Goal: Information Seeking & Learning: Learn about a topic

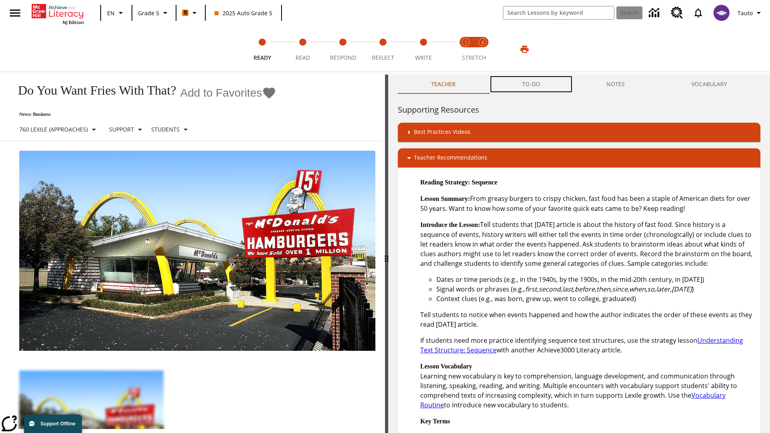
click at [532, 84] on button "TO-DO" at bounding box center [531, 84] width 85 height 19
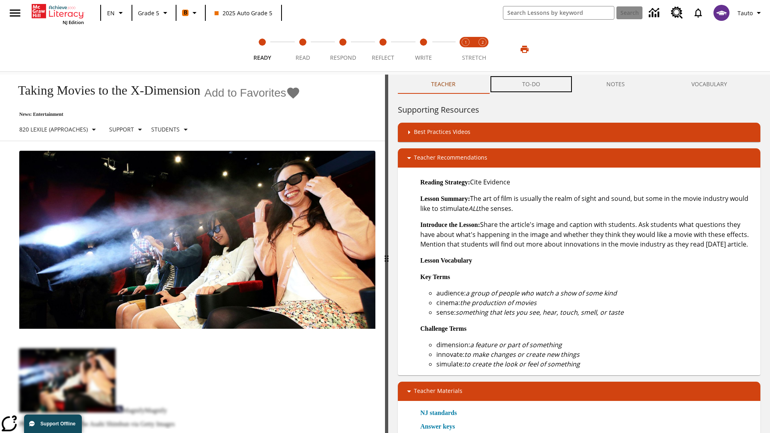
click at [532, 84] on button "TO-DO" at bounding box center [531, 84] width 85 height 19
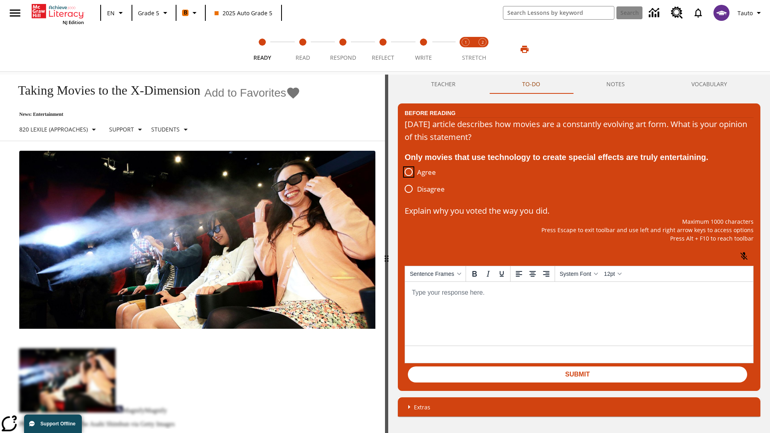
click at [409, 173] on input "Agree" at bounding box center [408, 172] width 17 height 17
radio input "true"
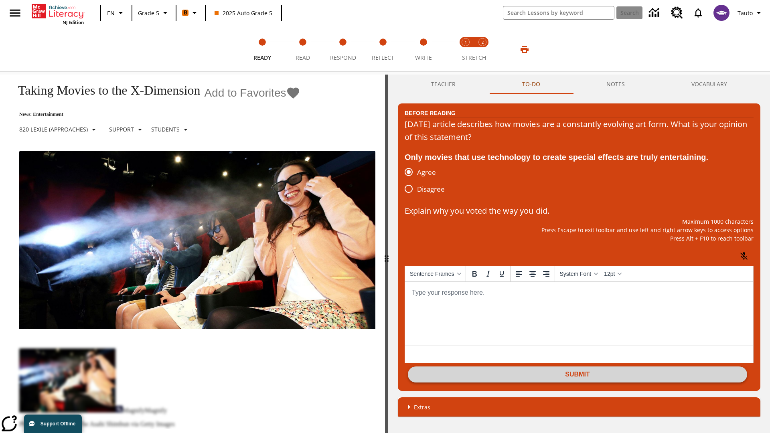
click at [578, 376] on button "Submit" at bounding box center [577, 375] width 339 height 16
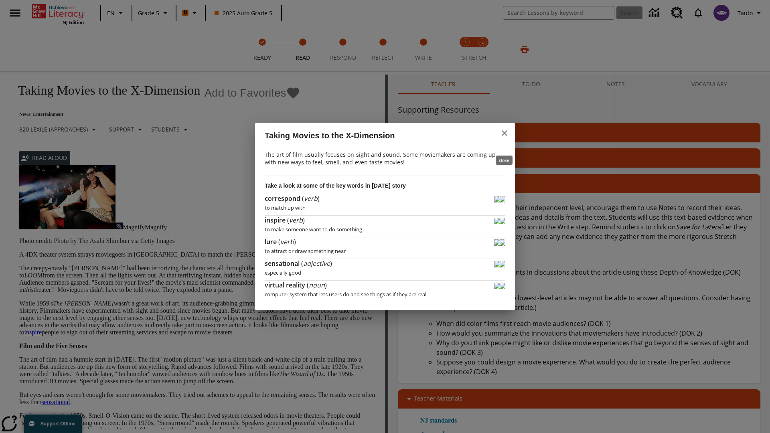
click at [505, 136] on icon "close" at bounding box center [505, 133] width 6 height 6
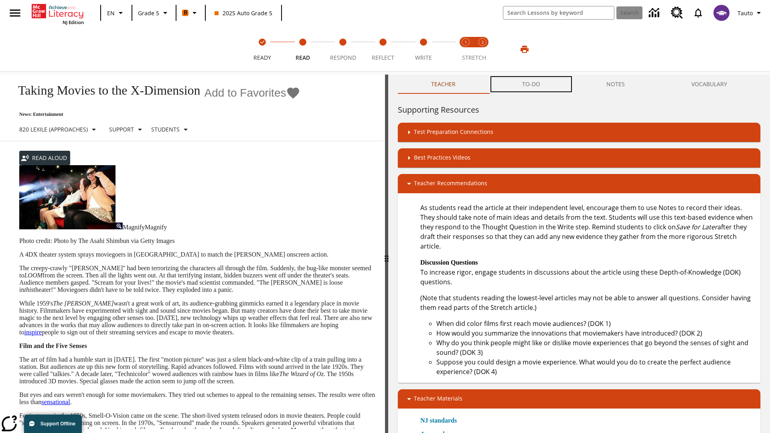
scroll to position [0, 0]
click at [532, 84] on button "TO-DO" at bounding box center [531, 84] width 85 height 19
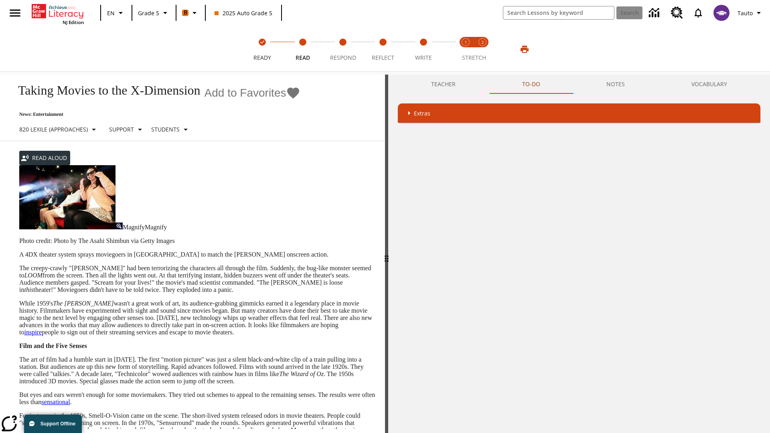
scroll to position [0, 0]
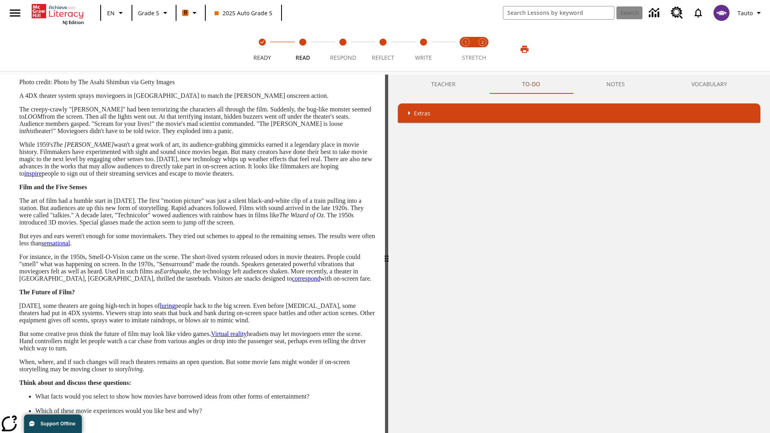
click at [362, 433] on button "Next" at bounding box center [362, 441] width 27 height 15
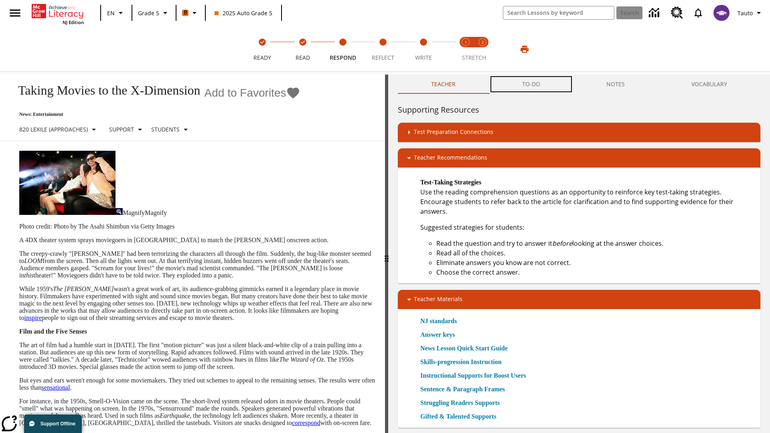
scroll to position [0, 0]
click at [532, 84] on button "TO-DO" at bounding box center [531, 84] width 85 height 19
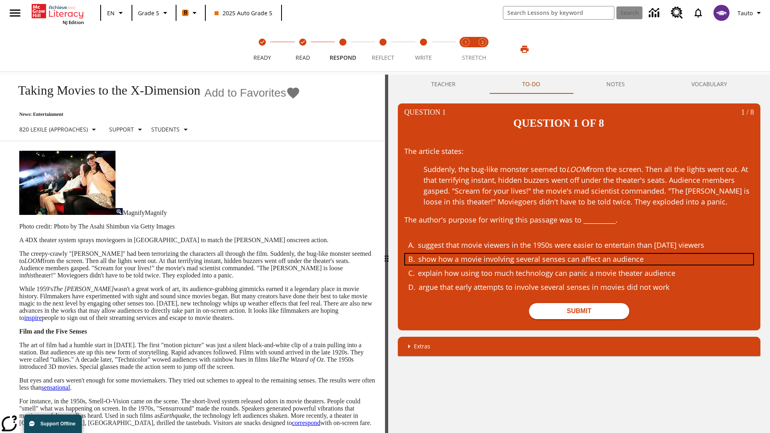
click at [579, 254] on div "show how a movie involving several senses can affect an audience" at bounding box center [574, 259] width 311 height 11
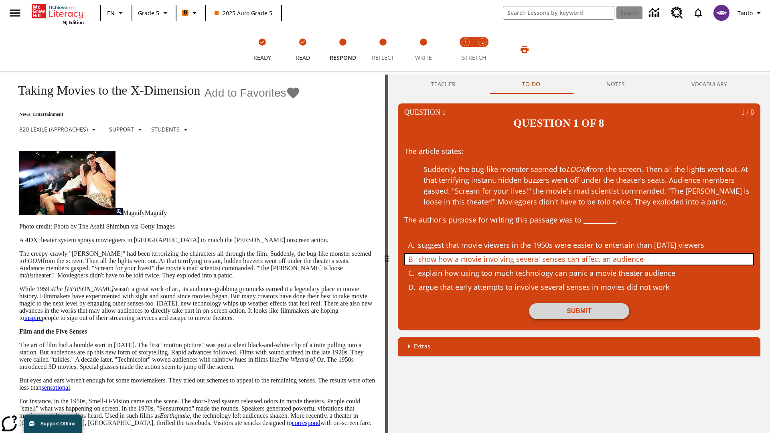
click at [579, 303] on button "Submit" at bounding box center [579, 311] width 100 height 16
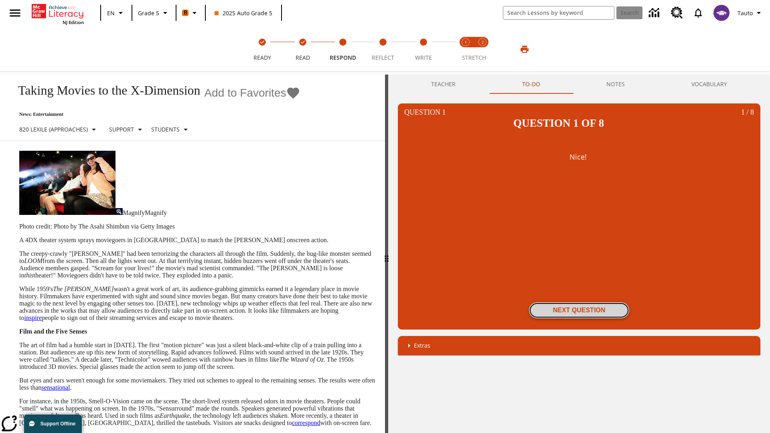
click at [579, 303] on button "Next Question" at bounding box center [579, 311] width 100 height 16
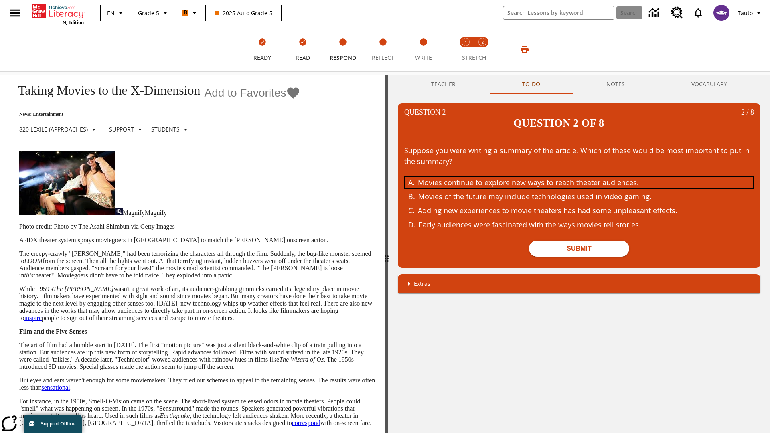
click at [579, 177] on div "Movies continue to explore new ways to reach theater audiences." at bounding box center [573, 182] width 311 height 11
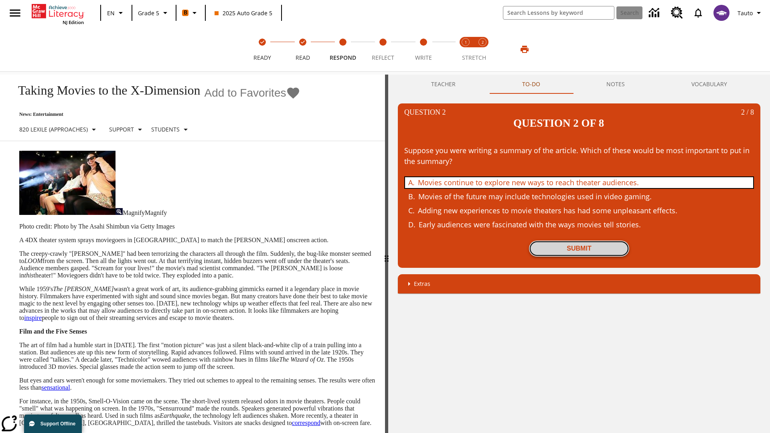
click at [579, 241] on button "Submit" at bounding box center [579, 249] width 100 height 16
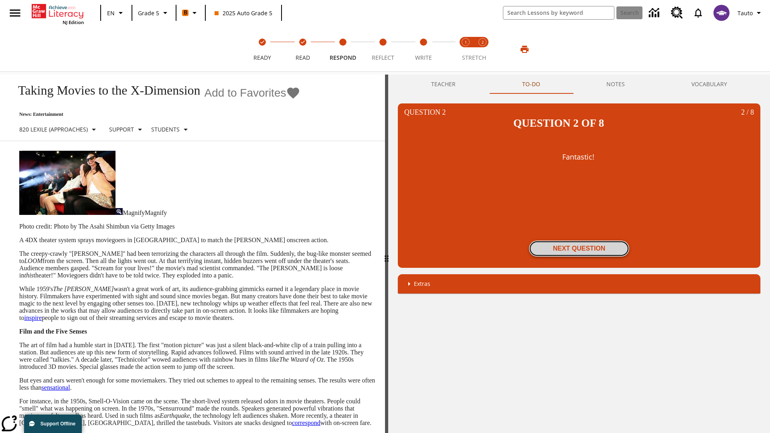
click at [579, 241] on button "Next Question" at bounding box center [579, 249] width 100 height 16
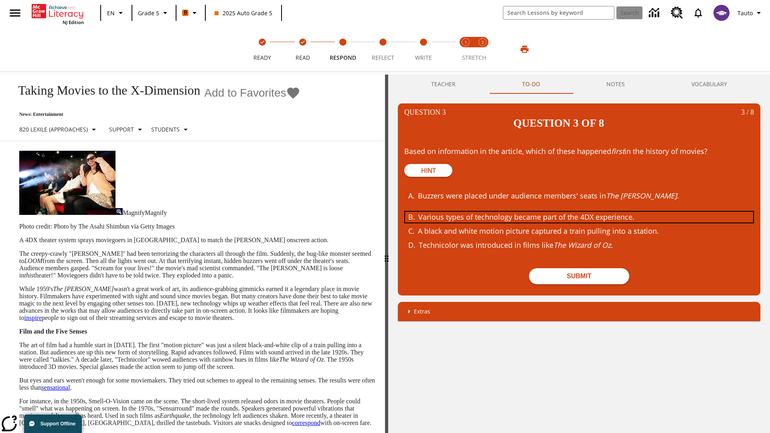
click at [579, 212] on div "Various types of technology became part of the 4DX experience." at bounding box center [574, 217] width 311 height 11
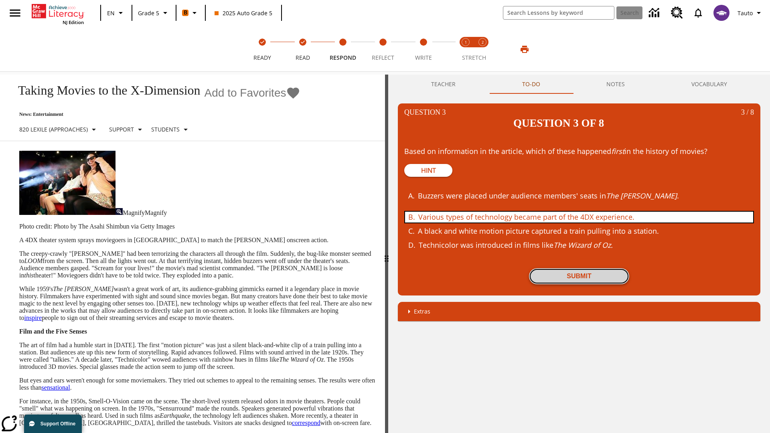
click at [579, 268] on button "Submit" at bounding box center [579, 276] width 100 height 16
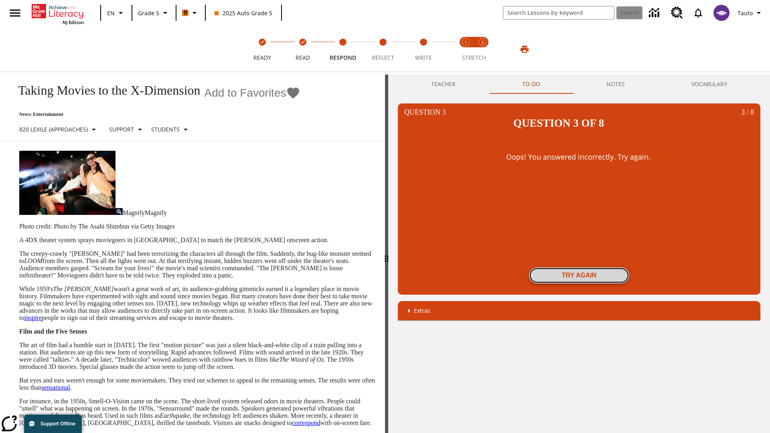
click at [579, 268] on button "Try again" at bounding box center [579, 276] width 100 height 16
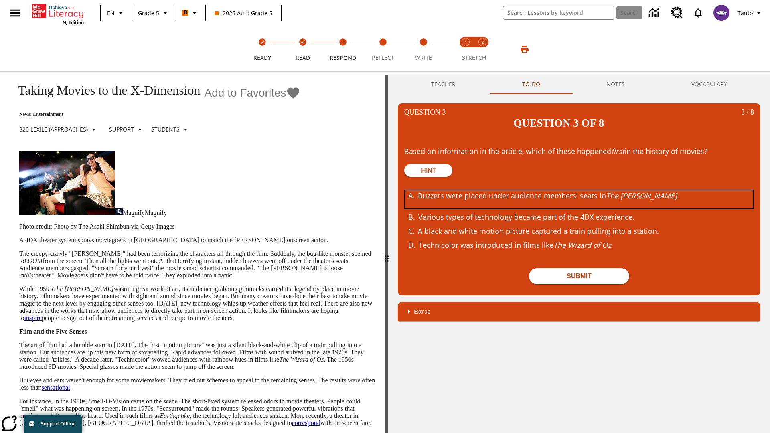
click at [579, 191] on div "Buzzers were placed under audience members' seats in The Tingler ." at bounding box center [573, 200] width 311 height 18
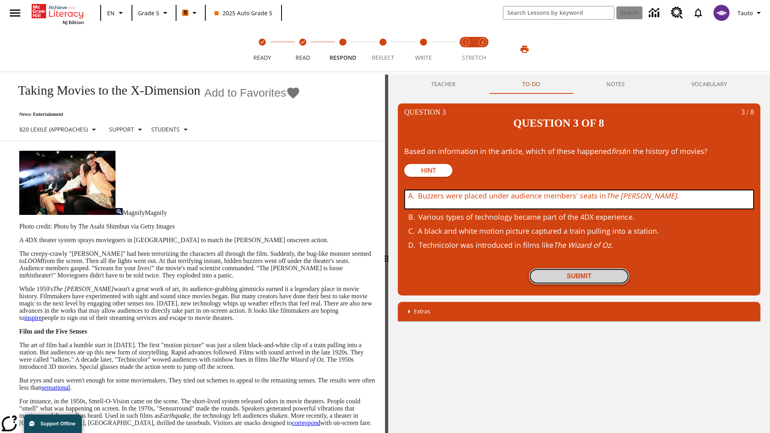
click at [579, 268] on button "Submit" at bounding box center [579, 276] width 100 height 16
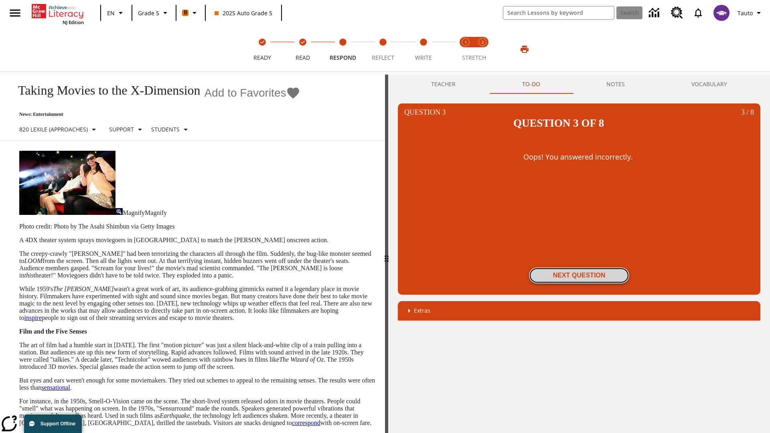
click at [579, 268] on button "Next Question" at bounding box center [579, 276] width 100 height 16
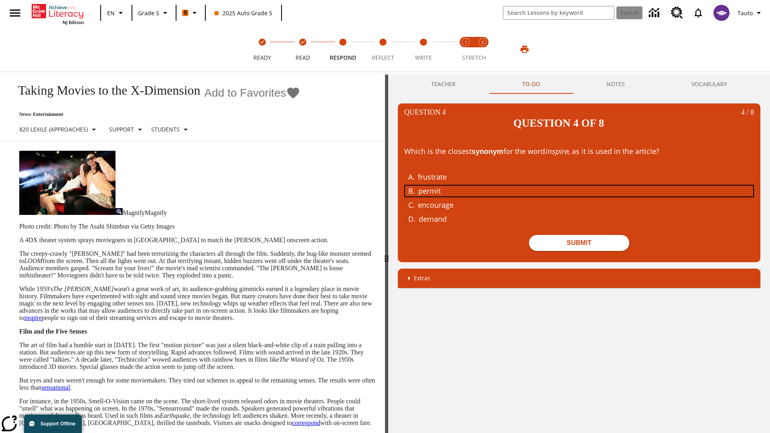
click at [579, 186] on div "permit" at bounding box center [574, 191] width 311 height 11
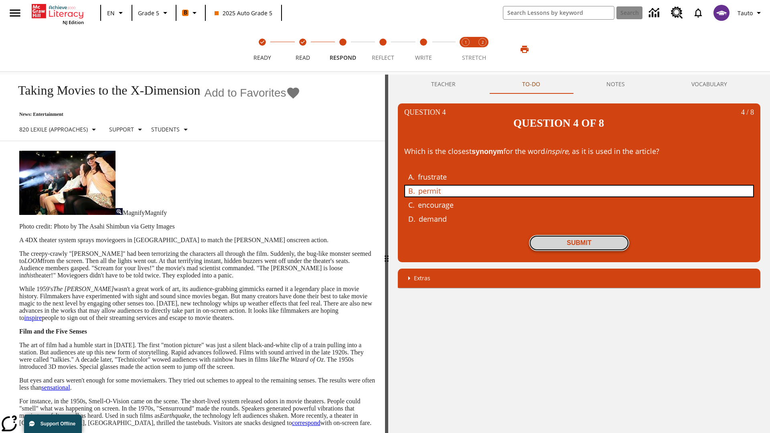
click at [579, 235] on button "Submit" at bounding box center [579, 243] width 100 height 16
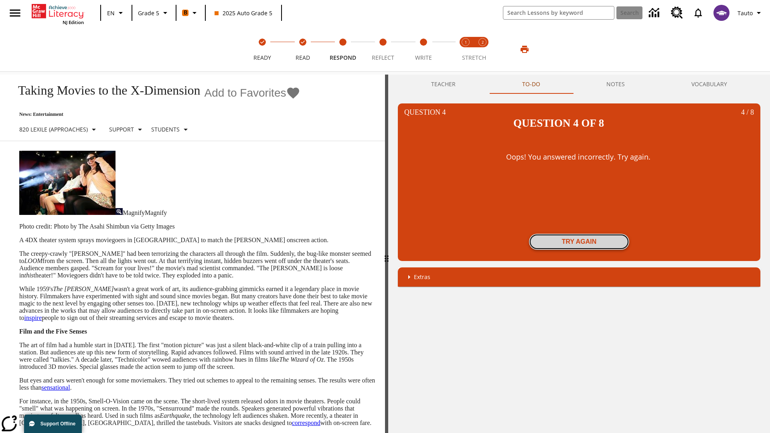
click at [579, 234] on button "Try again" at bounding box center [579, 242] width 100 height 16
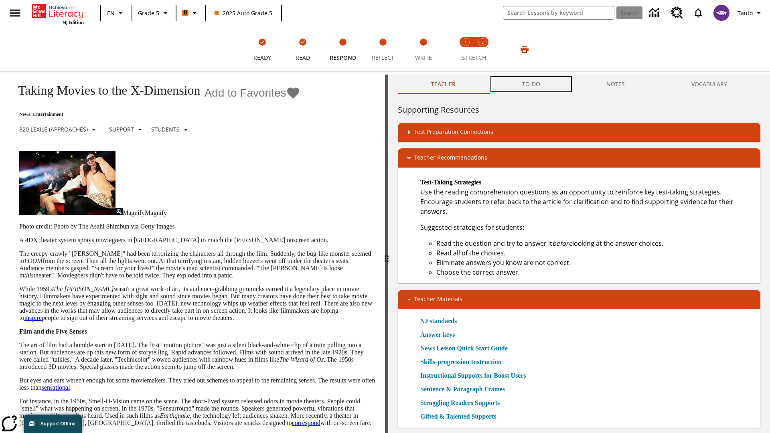
click at [532, 84] on button "TO-DO" at bounding box center [531, 84] width 85 height 19
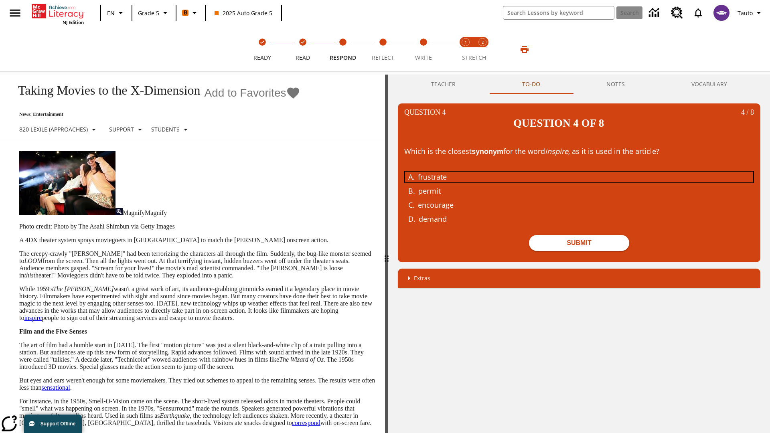
click at [579, 172] on div "frustrate" at bounding box center [573, 177] width 311 height 11
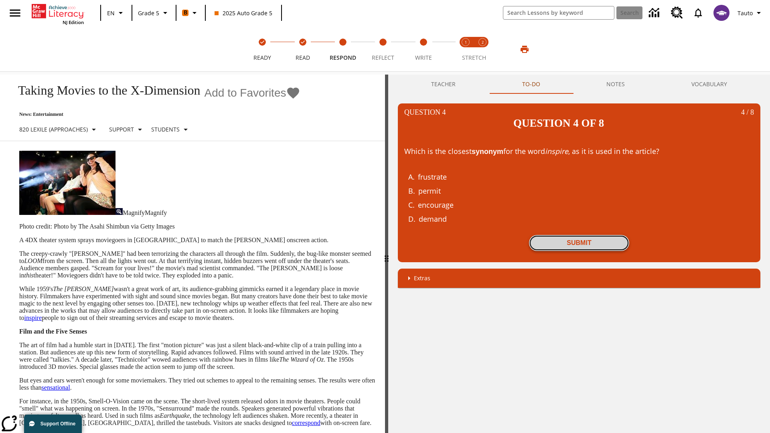
click at [579, 235] on button "Submit" at bounding box center [579, 243] width 100 height 16
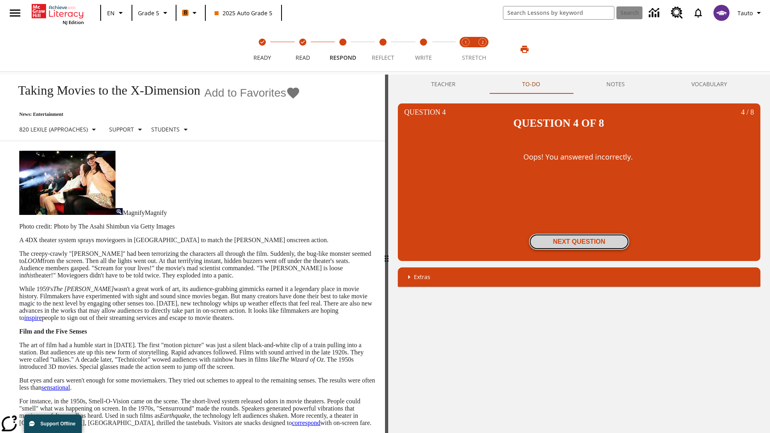
click at [579, 234] on button "Next Question" at bounding box center [579, 242] width 100 height 16
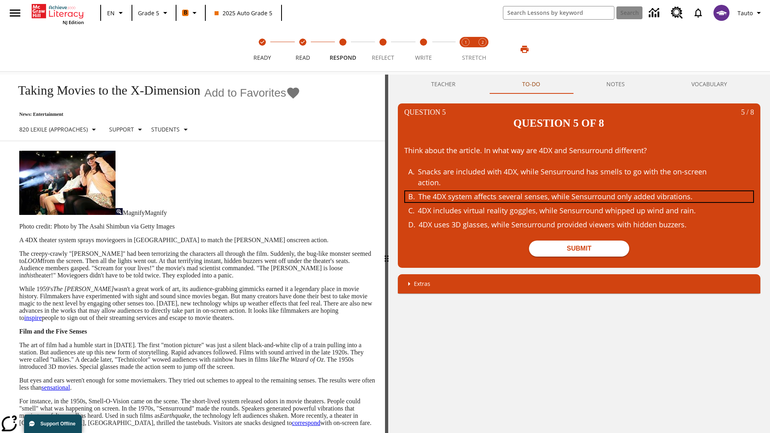
click at [579, 191] on div "The 4DX system affects several senses, while Sensurround only added vibrations." at bounding box center [574, 196] width 311 height 11
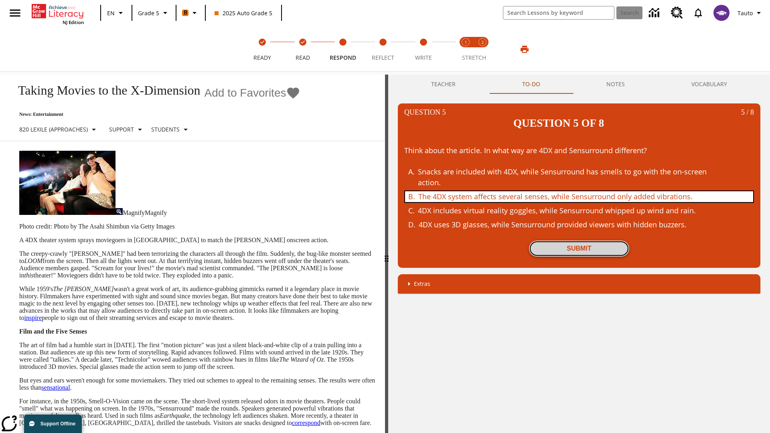
click at [579, 241] on button "Submit" at bounding box center [579, 249] width 100 height 16
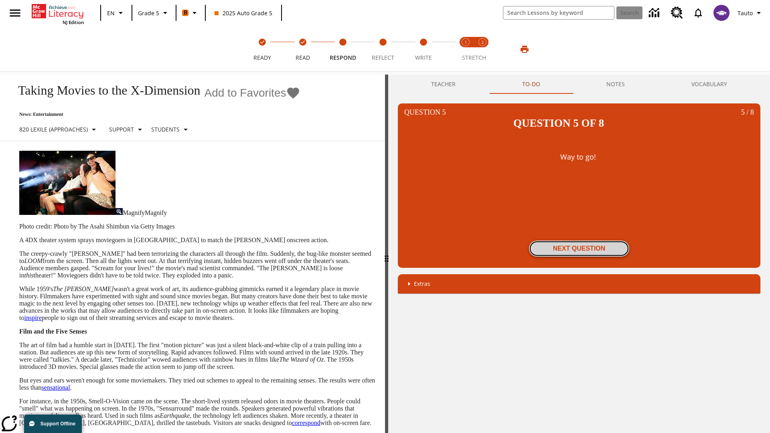
click at [579, 241] on button "Next Question" at bounding box center [579, 249] width 100 height 16
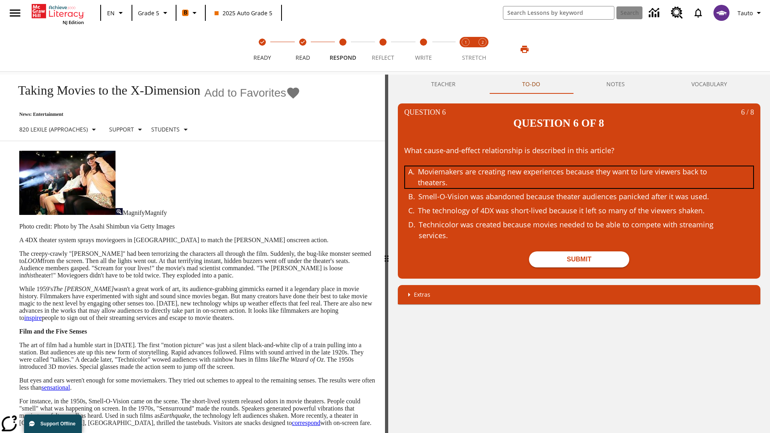
click at [579, 167] on div "Moviemakers are creating new experiences because they want to lure viewers back…" at bounding box center [573, 178] width 311 height 22
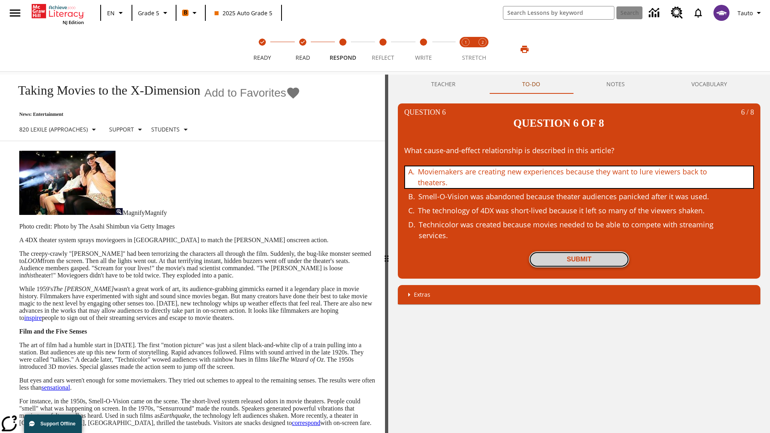
click at [579, 252] on button "Submit" at bounding box center [579, 260] width 100 height 16
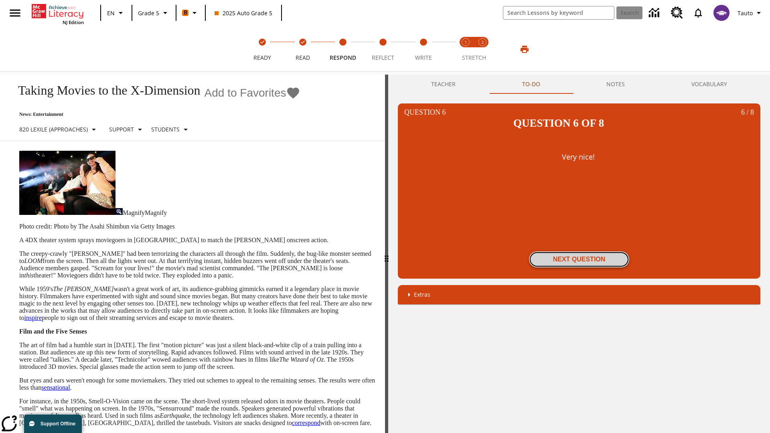
click at [579, 252] on button "Next Question" at bounding box center [579, 260] width 100 height 16
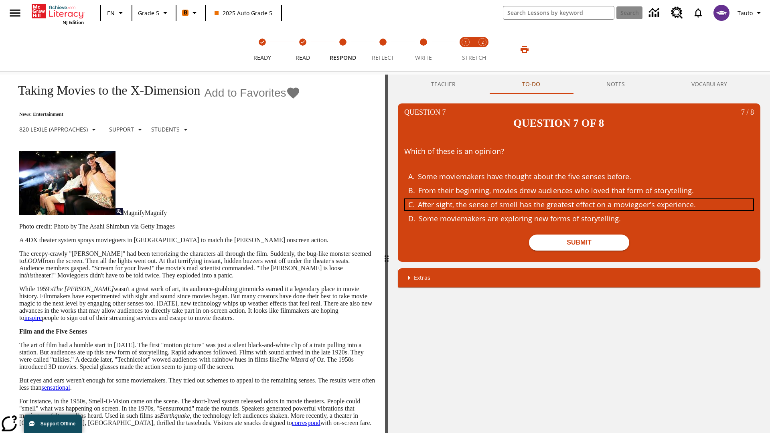
click at [579, 199] on div "After sight, the sense of smell has the greatest effect on a moviegoer's experi…" at bounding box center [573, 204] width 311 height 11
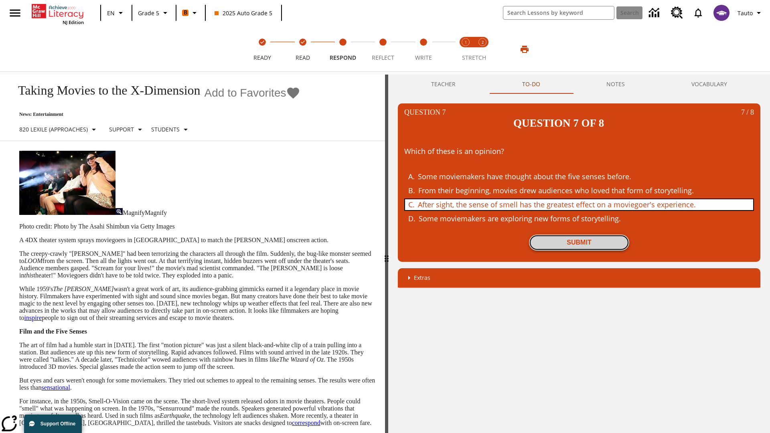
click at [579, 235] on button "Submit" at bounding box center [579, 243] width 100 height 16
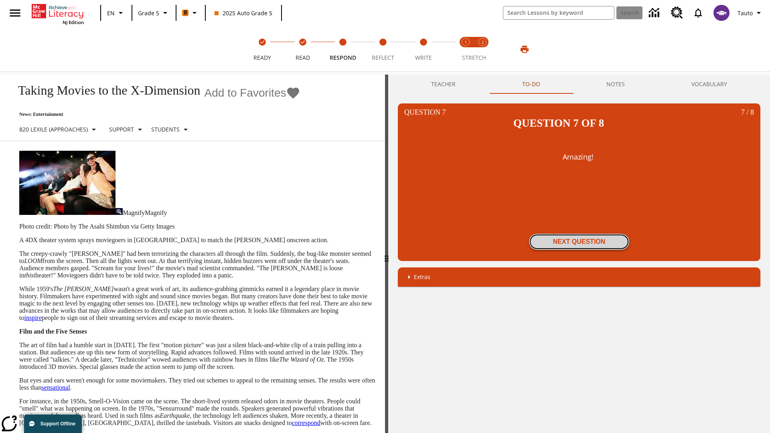
click at [579, 234] on button "Next Question" at bounding box center [579, 242] width 100 height 16
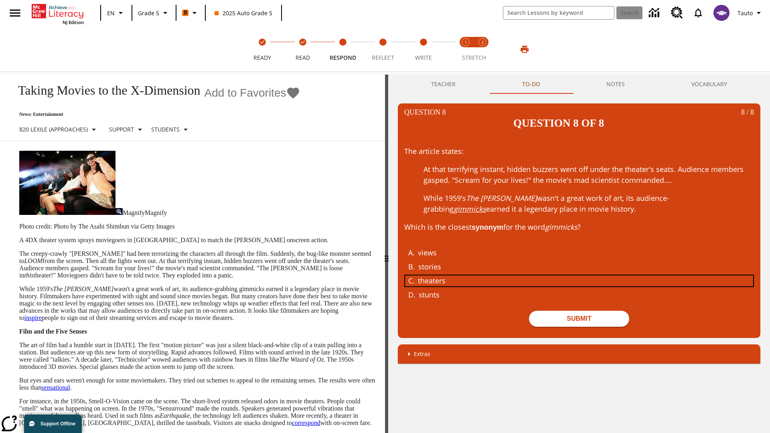
click at [579, 276] on div "theaters" at bounding box center [573, 281] width 311 height 11
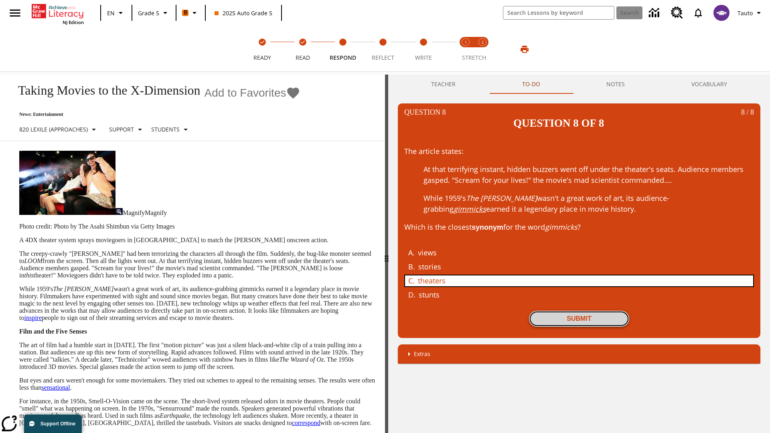
click at [579, 311] on button "Submit" at bounding box center [579, 319] width 100 height 16
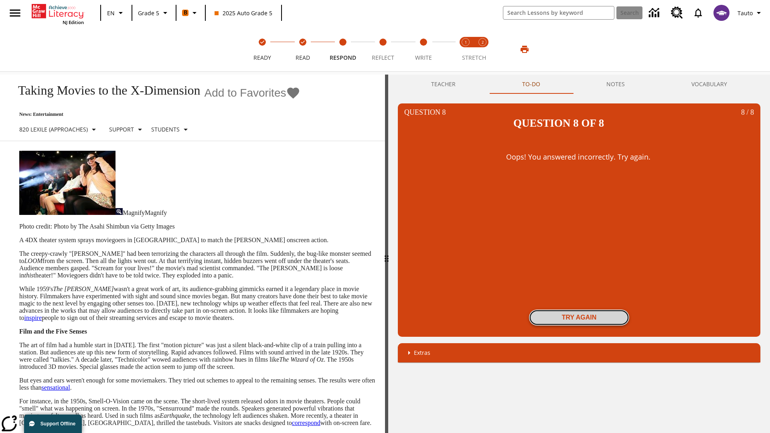
click at [579, 310] on button "Try again" at bounding box center [579, 318] width 100 height 16
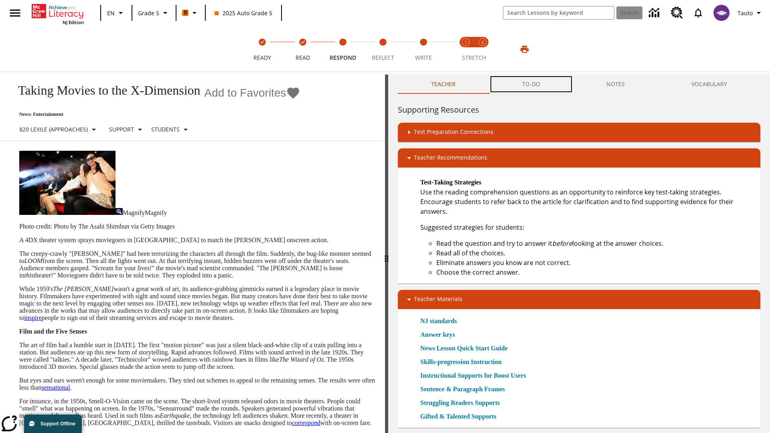
click at [532, 84] on button "TO-DO" at bounding box center [531, 84] width 85 height 19
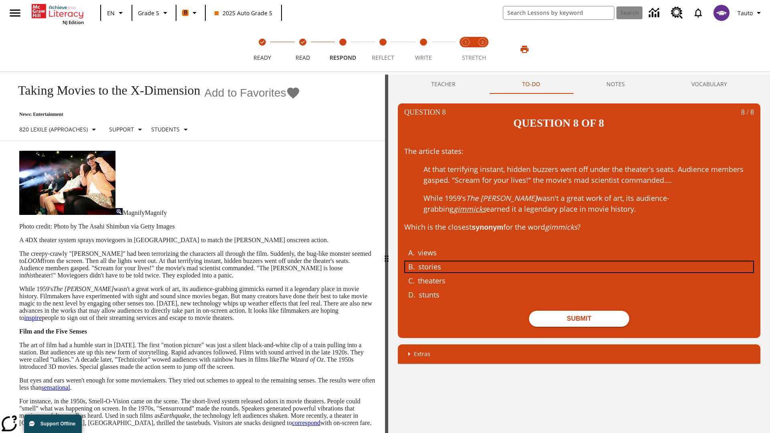
click at [579, 262] on div "stories" at bounding box center [574, 267] width 311 height 11
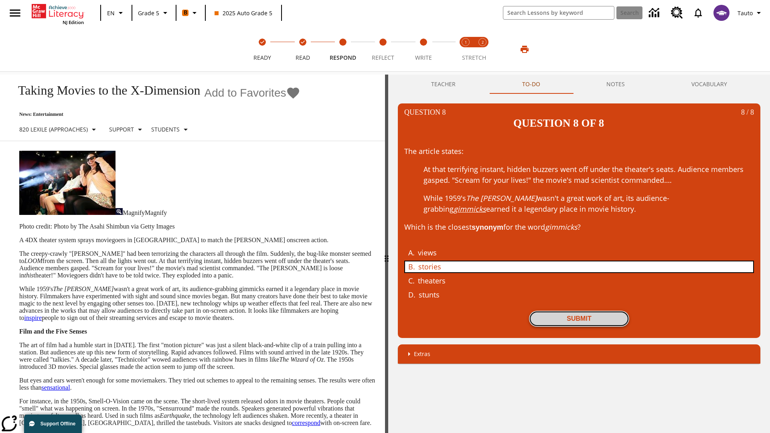
click at [579, 311] on button "Submit" at bounding box center [579, 319] width 100 height 16
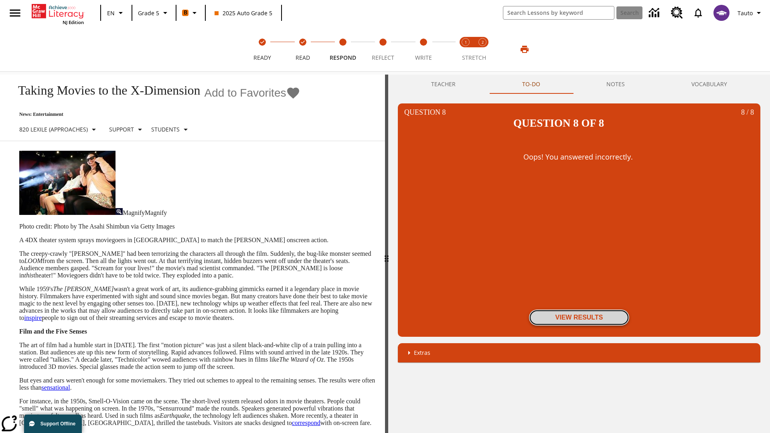
click at [579, 310] on button "View Results" at bounding box center [579, 318] width 100 height 16
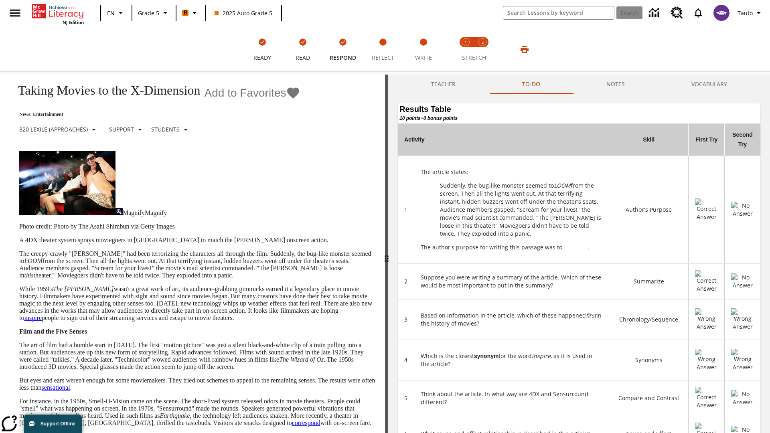
scroll to position [219, 0]
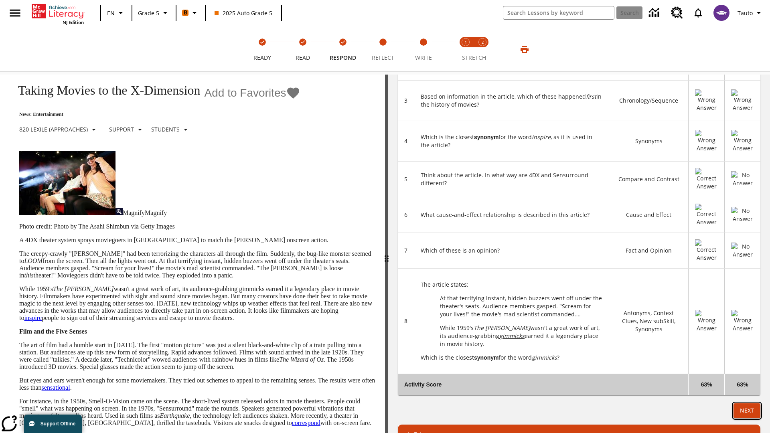
click at [747, 404] on button "Next" at bounding box center [747, 411] width 27 height 15
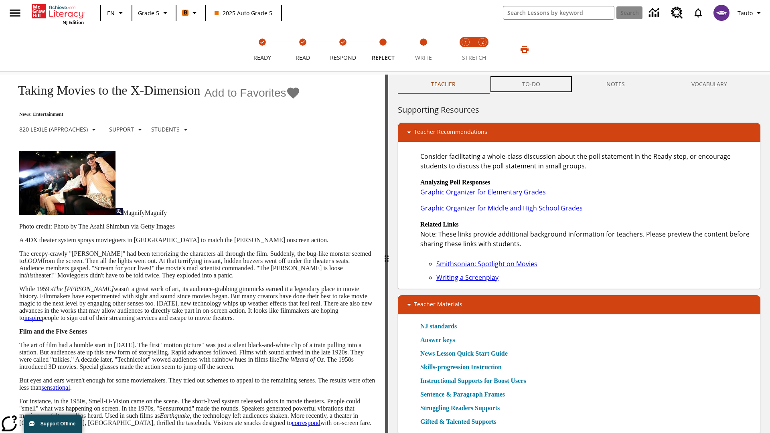
click at [532, 84] on button "TO-DO" at bounding box center [531, 84] width 85 height 19
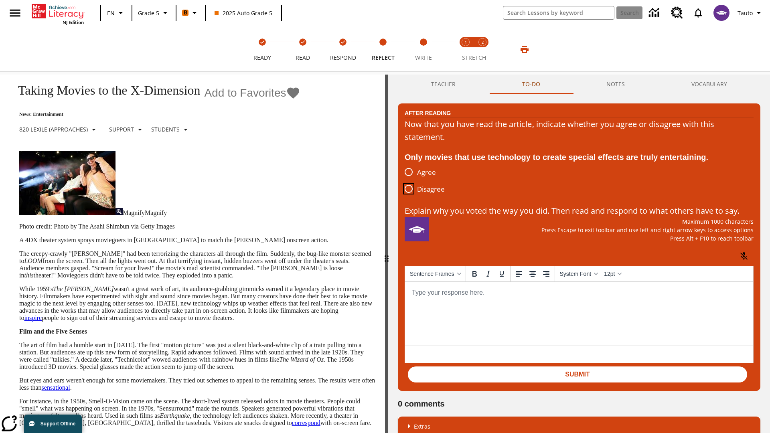
click at [409, 189] on input "Disagree" at bounding box center [408, 189] width 17 height 17
radio input "true"
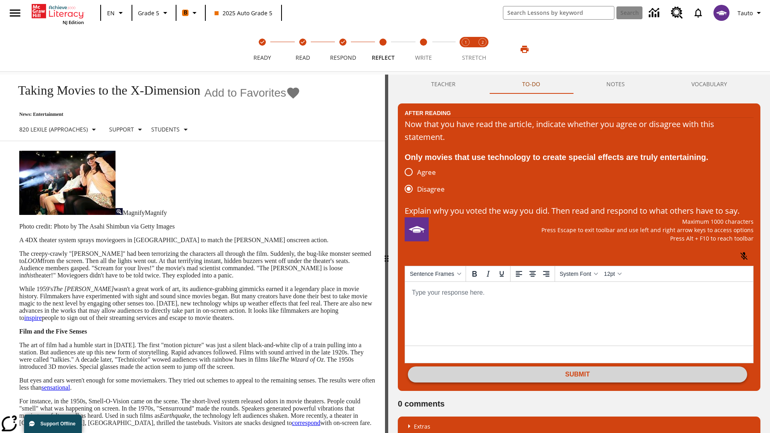
click at [578, 383] on button "Submit" at bounding box center [577, 375] width 339 height 16
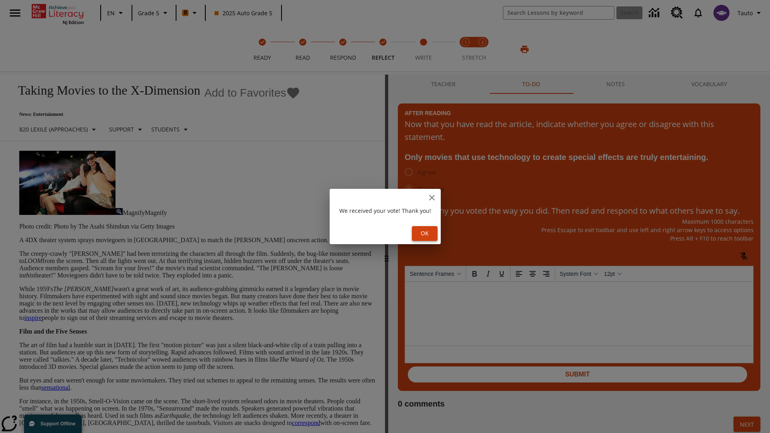
click at [426, 234] on button "Ok" at bounding box center [425, 233] width 26 height 15
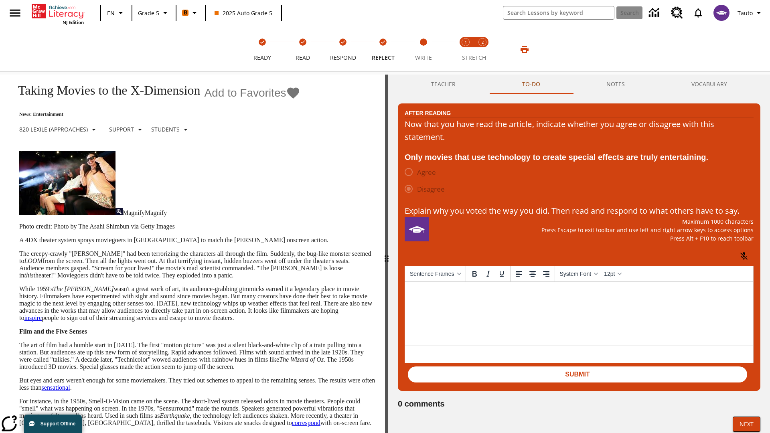
scroll to position [12, 0]
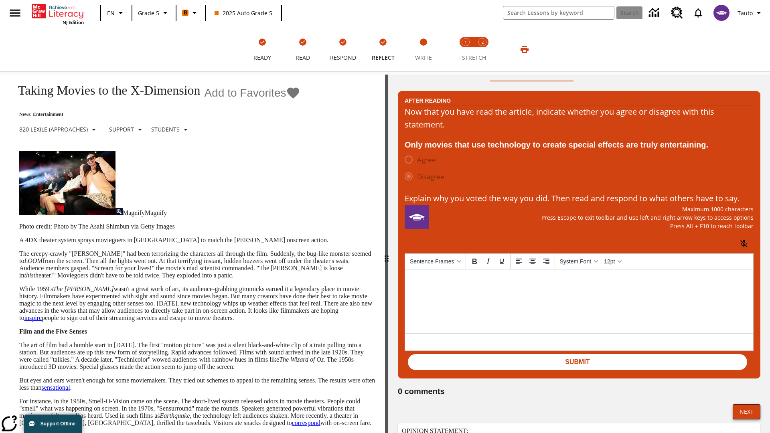
click at [747, 420] on button "Next" at bounding box center [747, 411] width 28 height 15
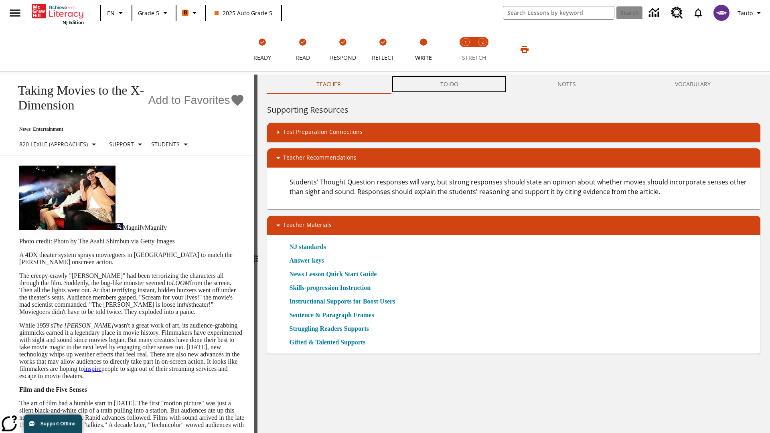
scroll to position [0, 0]
click at [450, 84] on button "TO-DO" at bounding box center [449, 84] width 117 height 19
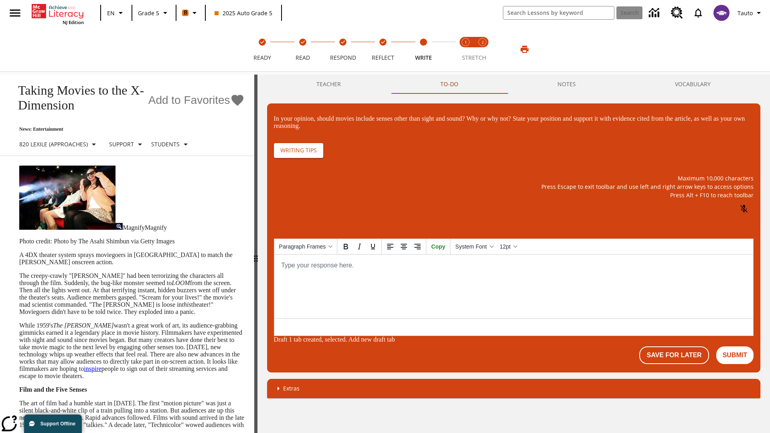
scroll to position [0, 0]
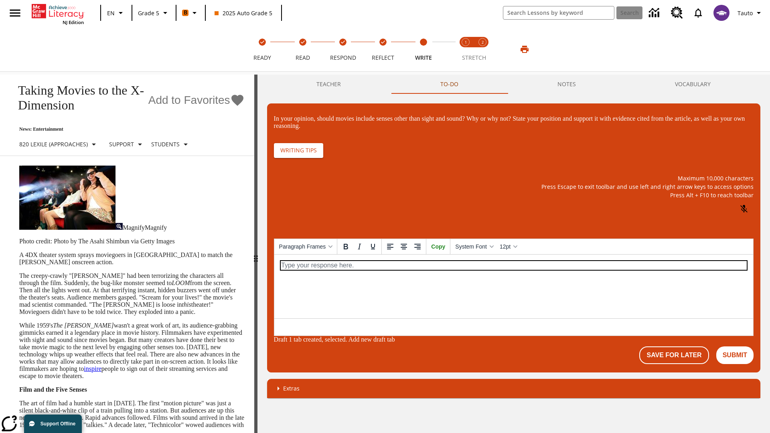
click at [513, 265] on p "\a\9In your opinion, should movies include senses other than sight and sound? W…" at bounding box center [513, 265] width 466 height 9
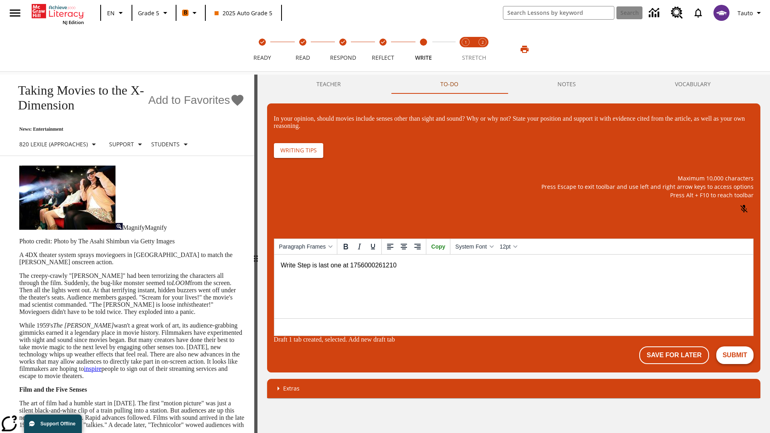
click at [735, 349] on button "Submit" at bounding box center [735, 356] width 37 height 18
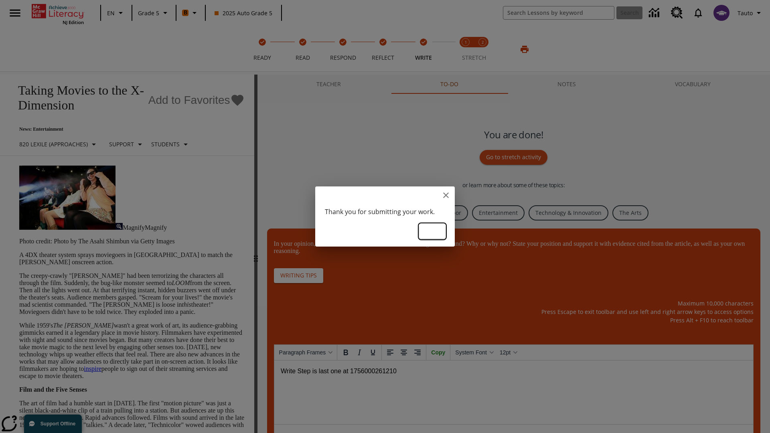
click at [433, 231] on button "Ok" at bounding box center [433, 231] width 26 height 15
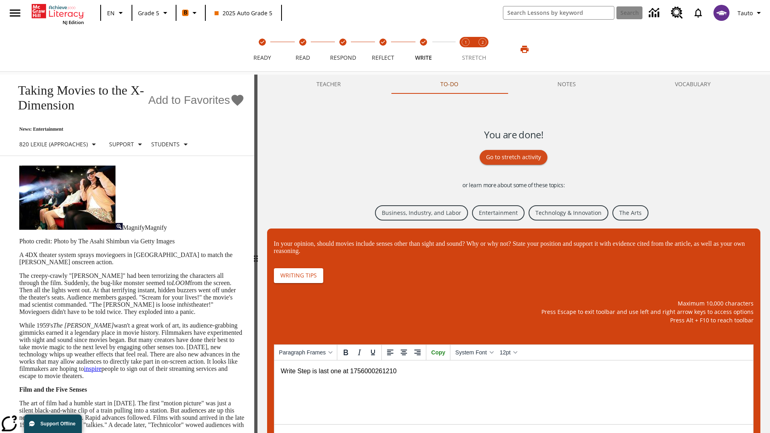
click at [421, 212] on link "Business, Industry, and Labor" at bounding box center [421, 213] width 93 height 16
